Goal: Task Accomplishment & Management: Use online tool/utility

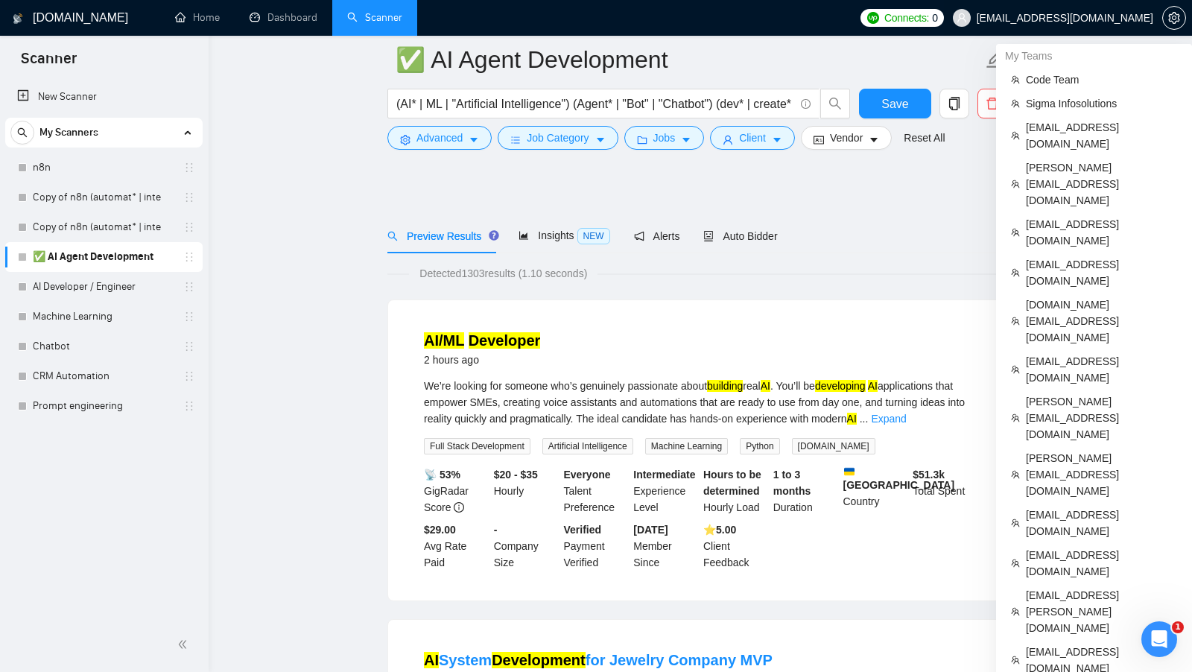
scroll to position [458, 0]
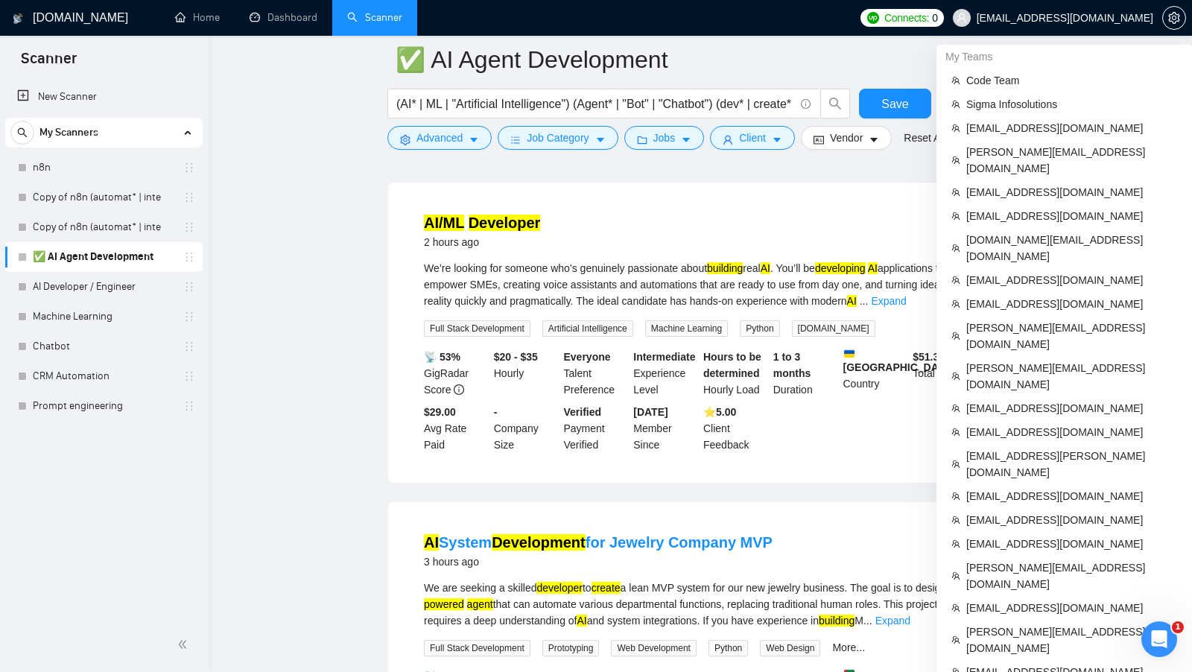
scroll to position [393, 0]
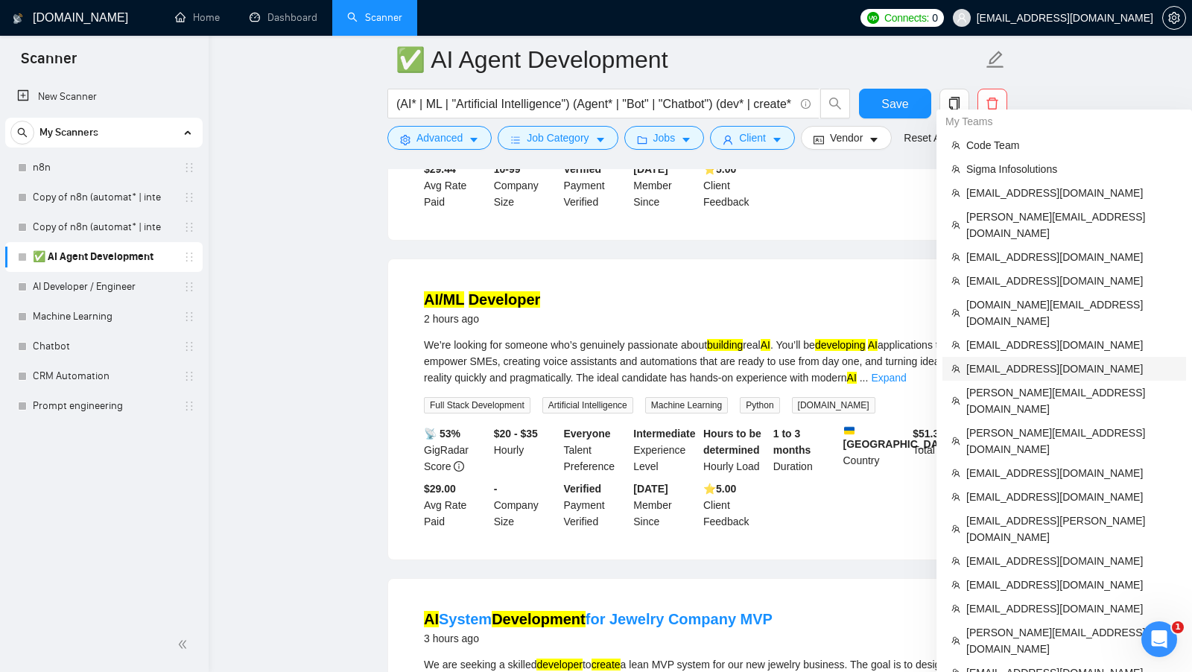
click at [1049, 360] on span "[EMAIL_ADDRESS][DOMAIN_NAME]" at bounding box center [1071, 368] width 211 height 16
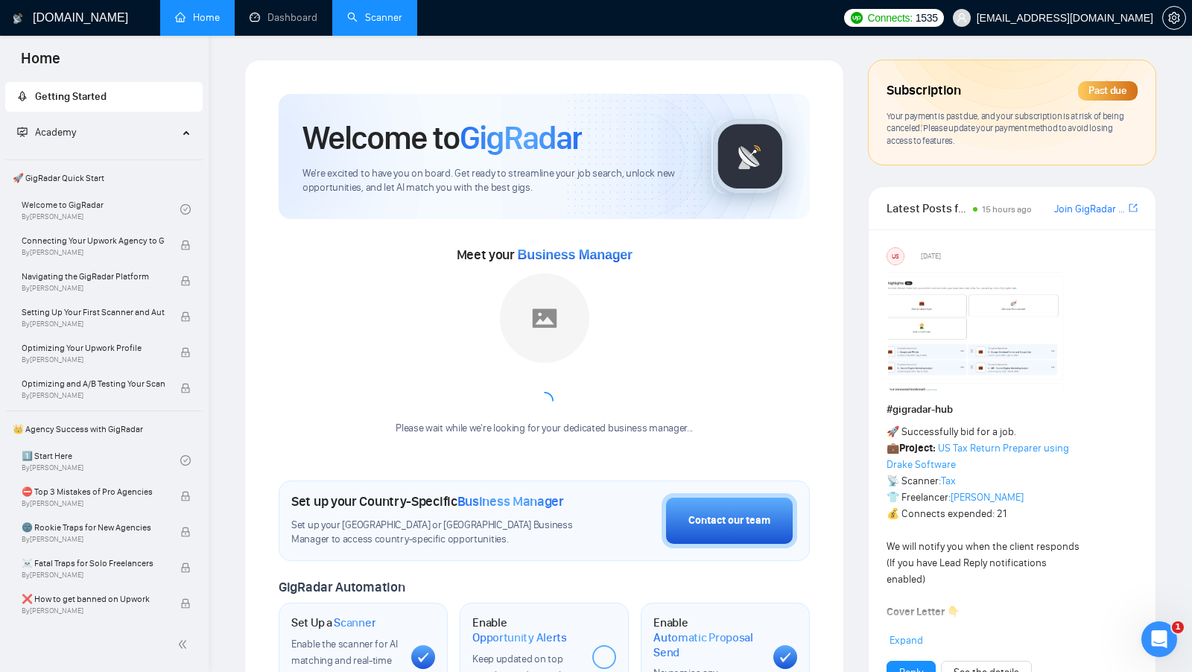
click at [392, 22] on link "Scanner" at bounding box center [374, 17] width 55 height 13
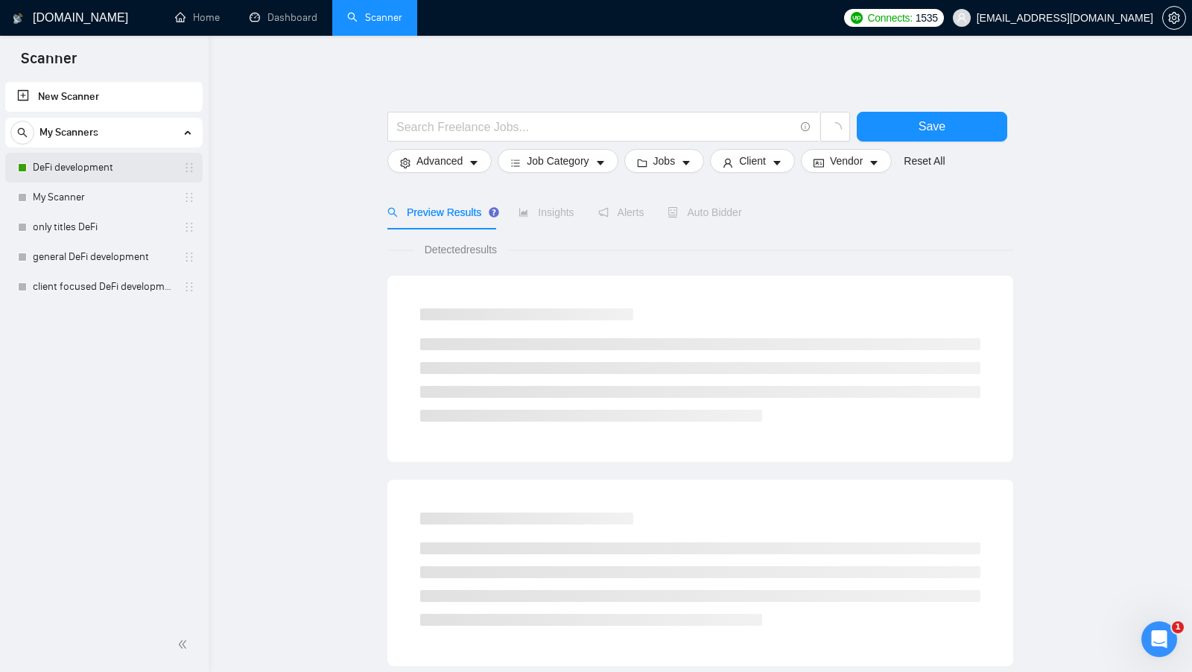
click at [119, 171] on link "DeFi development" at bounding box center [104, 168] width 142 height 30
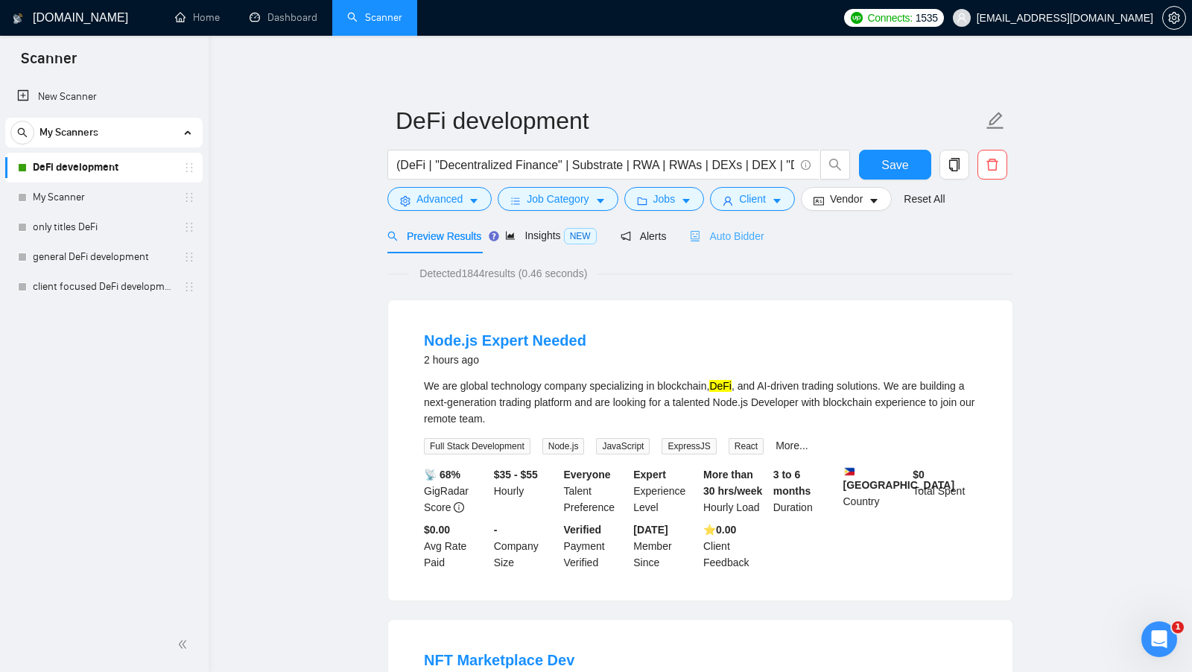
click at [739, 247] on div "Auto Bidder" at bounding box center [727, 235] width 74 height 35
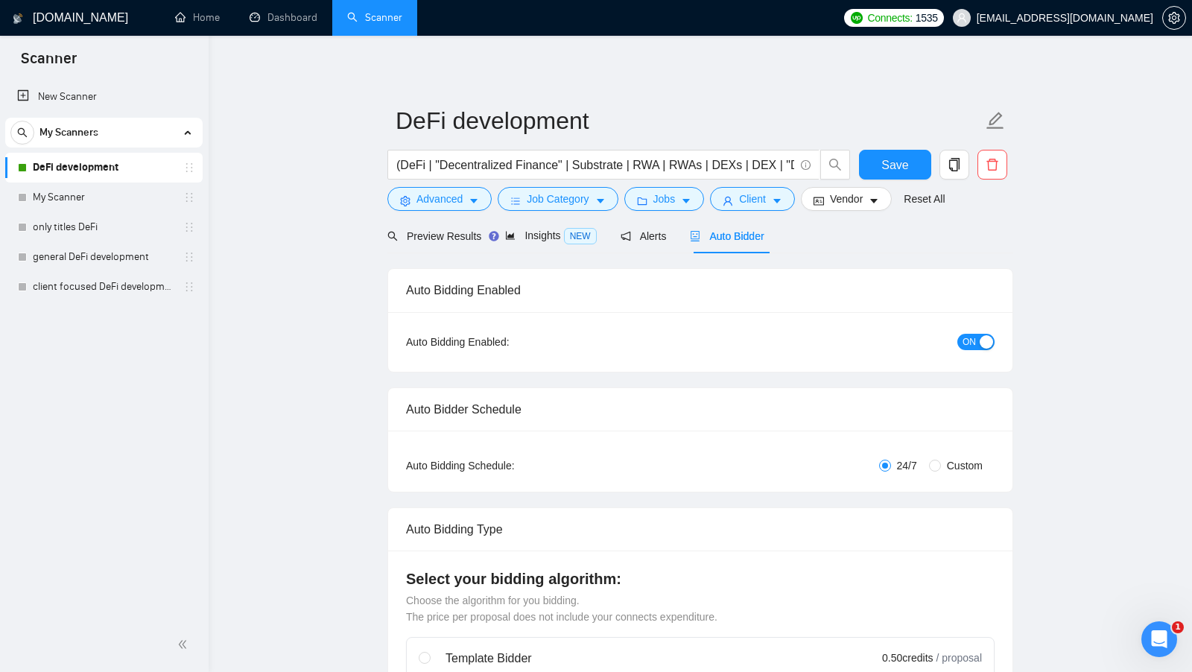
checkbox input "true"
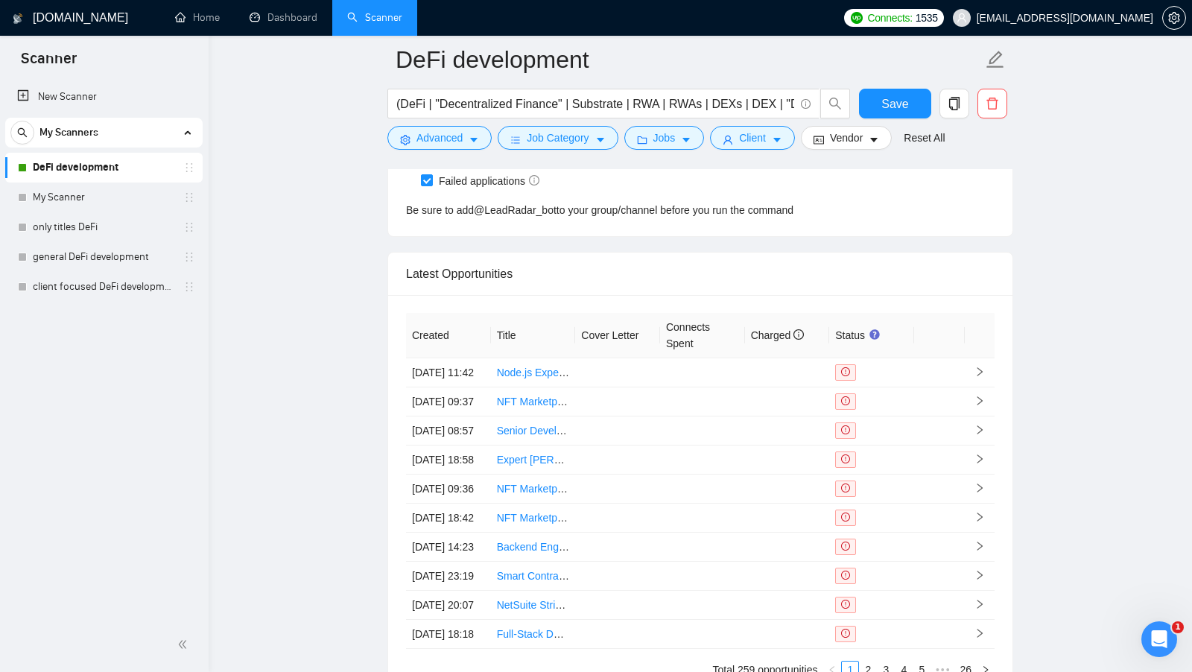
scroll to position [3465, 0]
click at [261, 11] on link "Dashboard" at bounding box center [284, 17] width 68 height 13
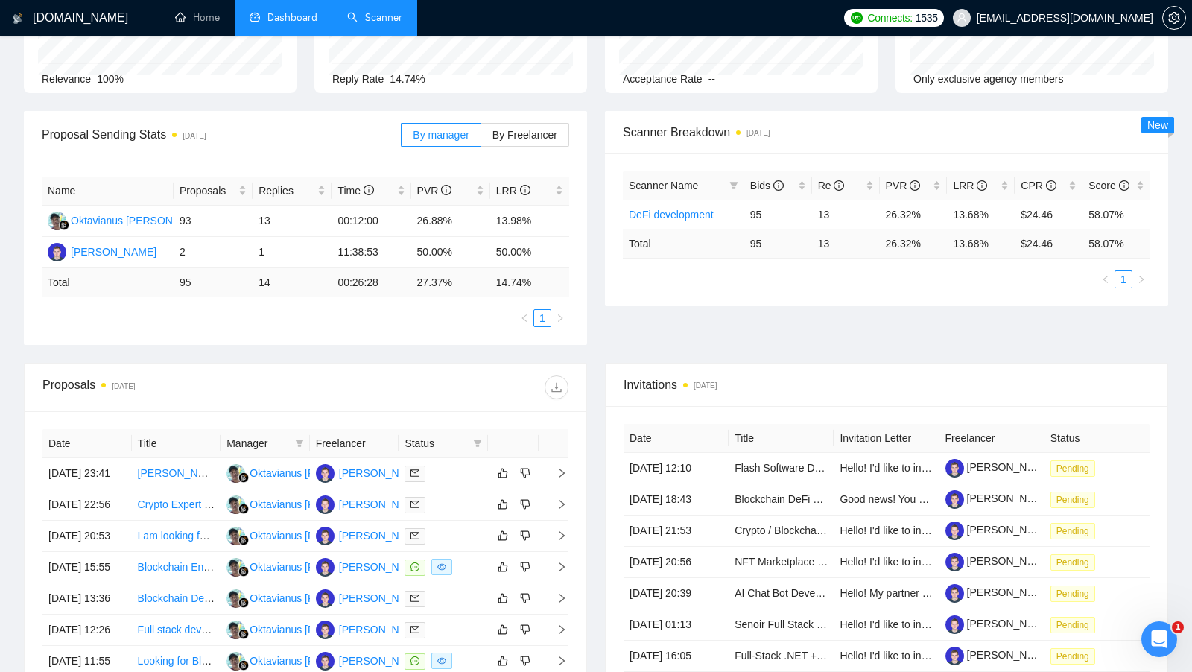
scroll to position [152, 0]
